Goal: Transaction & Acquisition: Purchase product/service

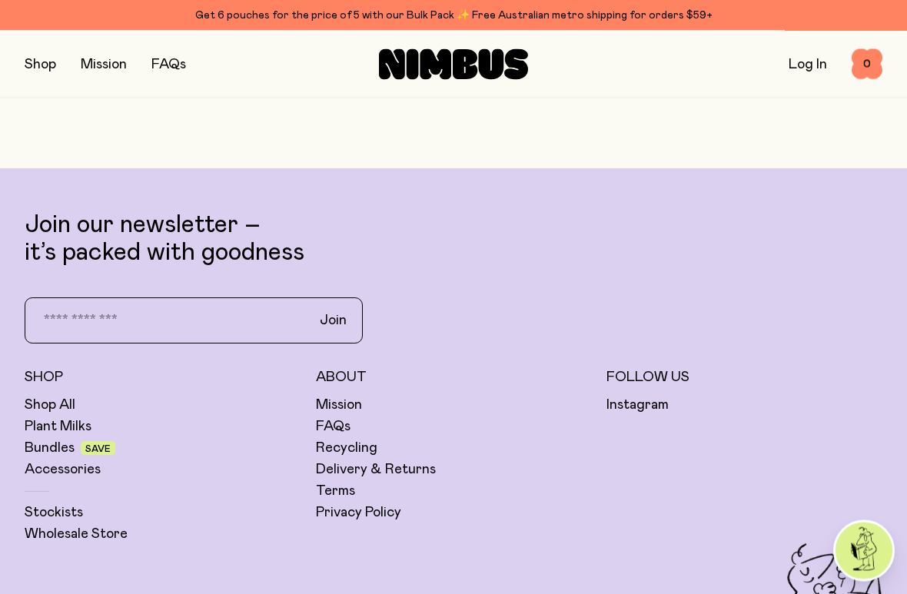
scroll to position [5060, 0]
click at [83, 441] on span "Save" at bounding box center [98, 448] width 35 height 14
click at [67, 438] on link "Bundles" at bounding box center [50, 447] width 50 height 18
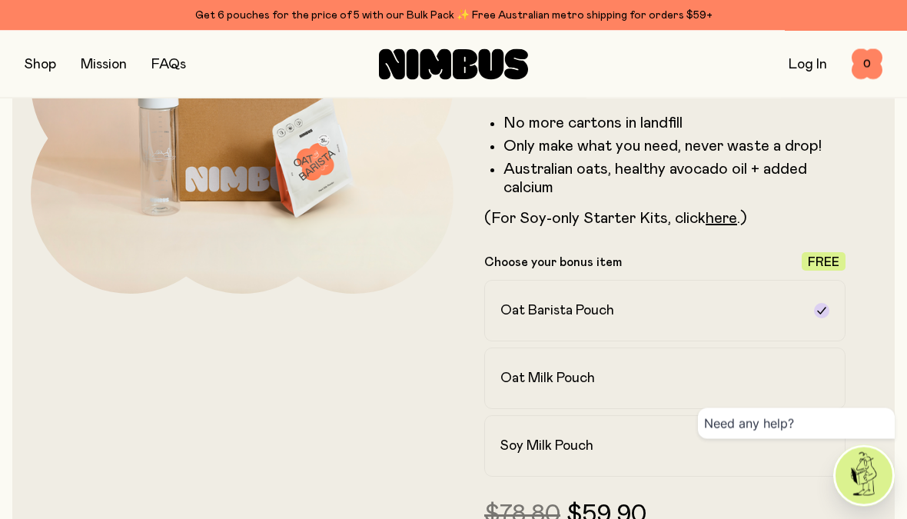
scroll to position [256, 0]
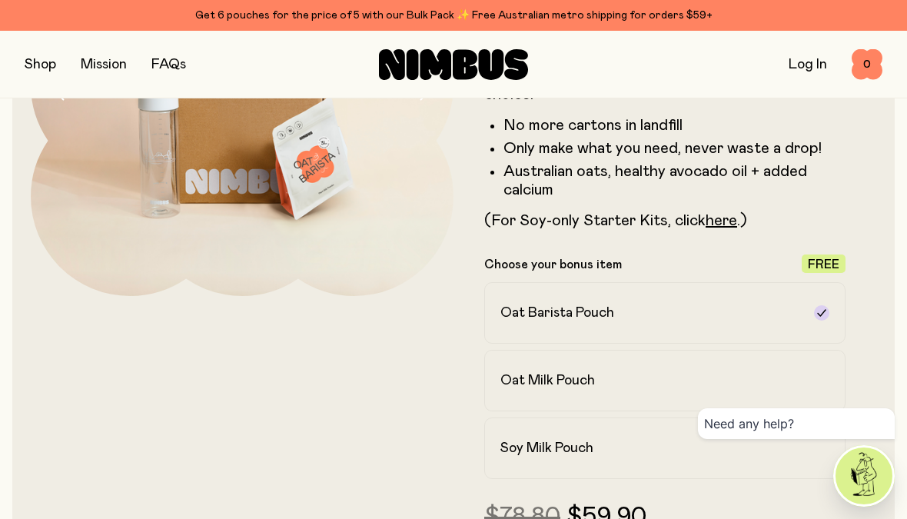
click at [637, 459] on label "Soy Milk Pouch" at bounding box center [664, 448] width 361 height 62
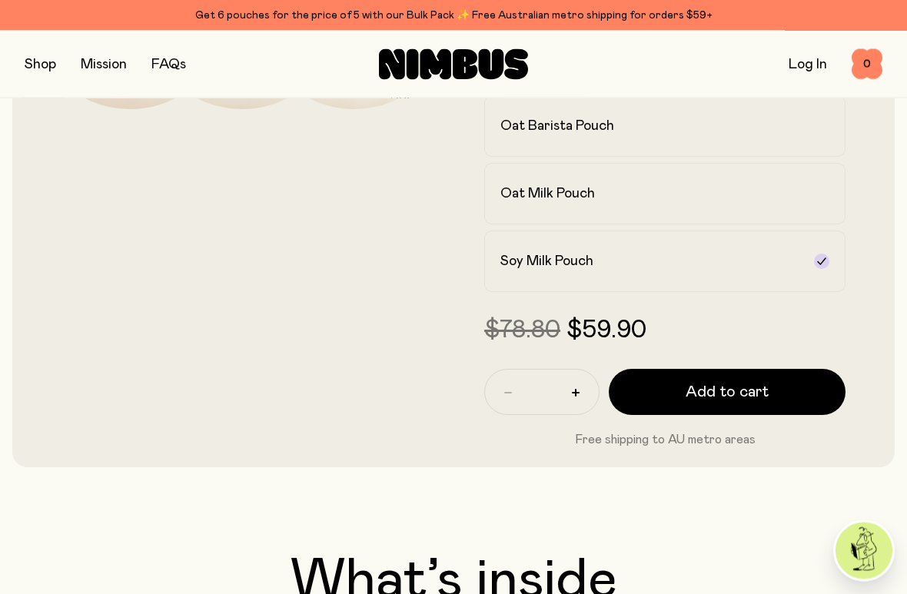
scroll to position [481, 0]
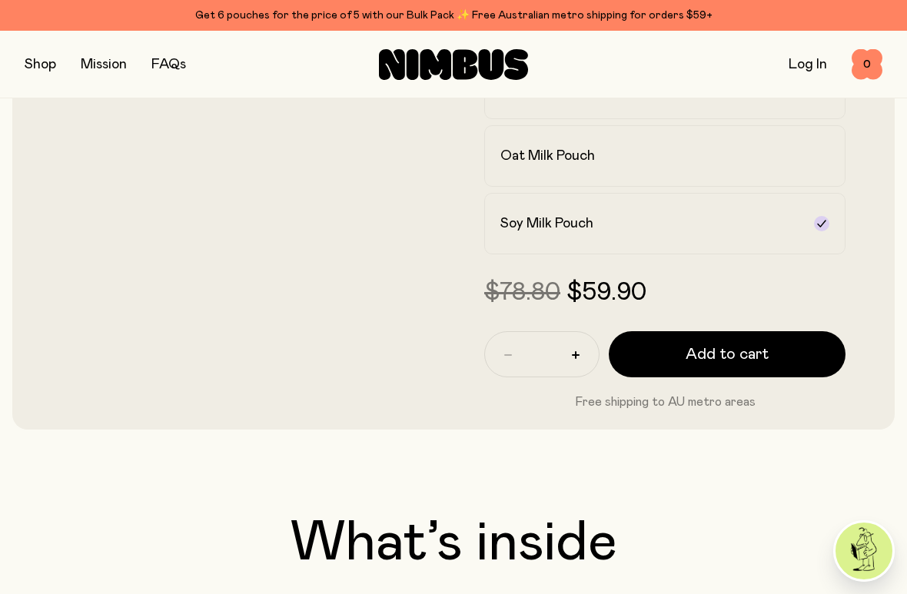
click at [729, 358] on span "Add to cart" at bounding box center [727, 355] width 83 height 22
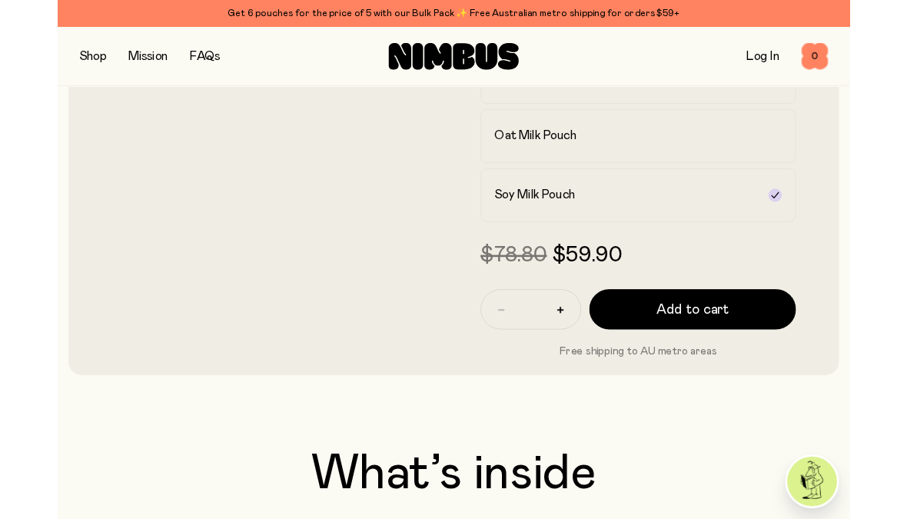
scroll to position [0, 0]
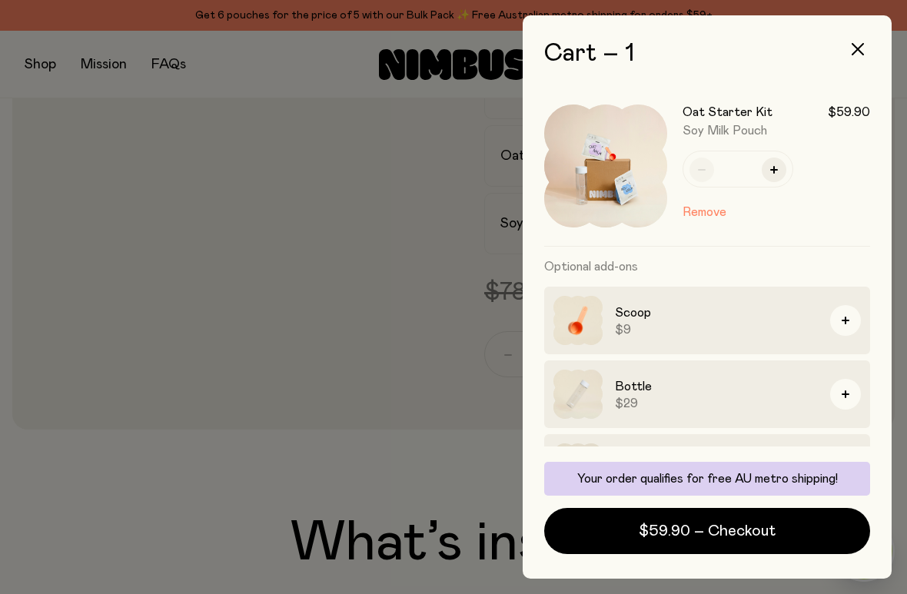
click at [703, 518] on span "$59.90 – Checkout" at bounding box center [707, 531] width 137 height 22
